Goal: Find specific page/section: Find specific page/section

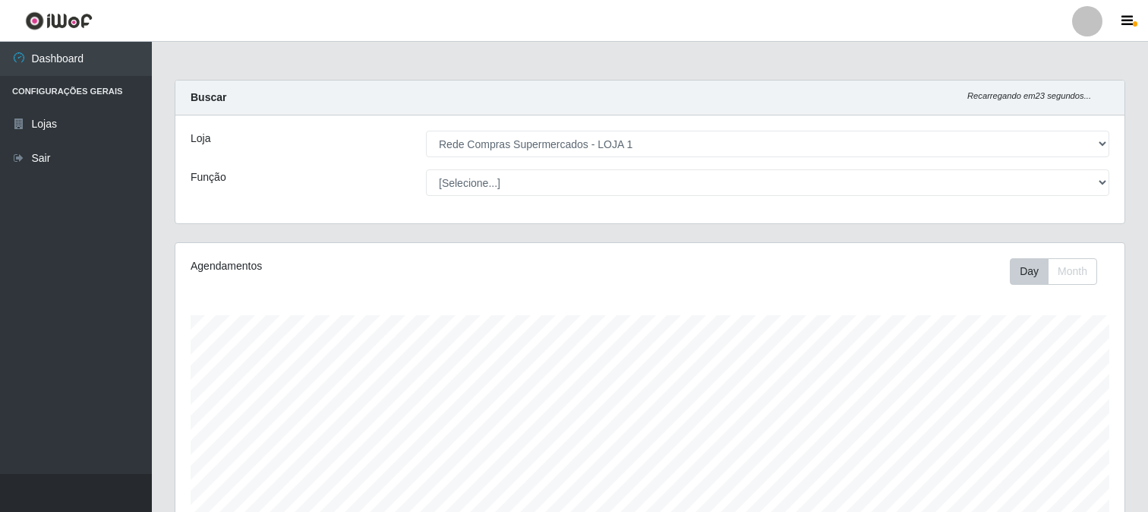
select select "158"
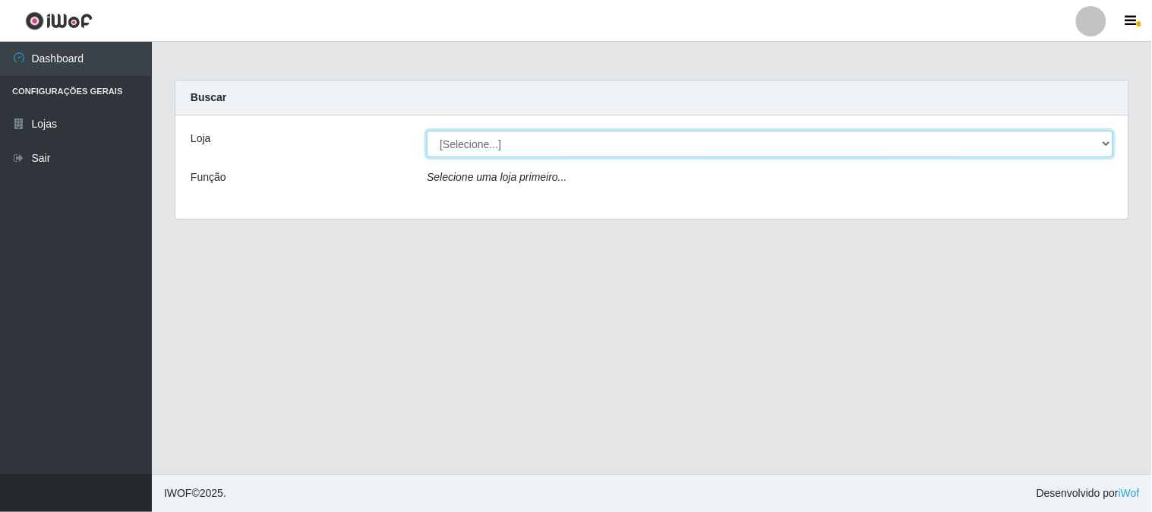
click at [492, 149] on select "[Selecione...] Rede Compras Supermercados - LOJA 1" at bounding box center [770, 144] width 686 height 27
select select "158"
click at [427, 131] on select "[Selecione...] Rede Compras Supermercados - LOJA 1" at bounding box center [770, 144] width 686 height 27
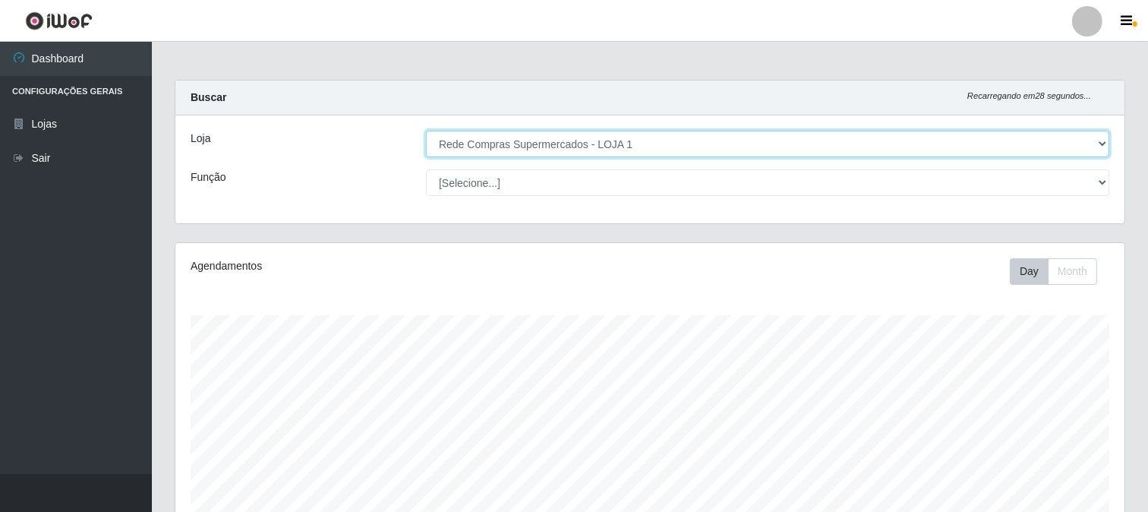
scroll to position [225, 0]
